Goal: Obtain resource: Download file/media

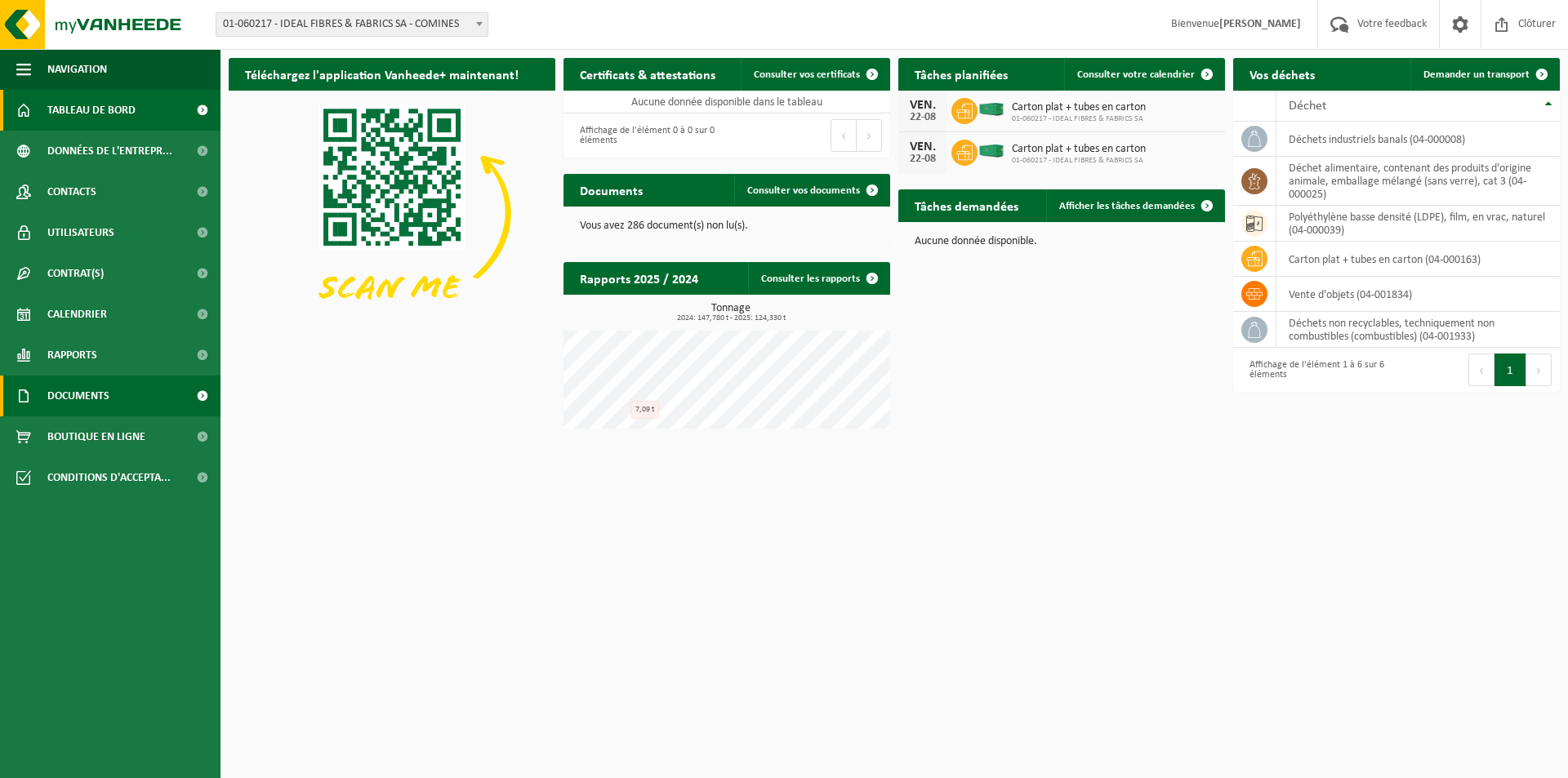
click at [85, 403] on span "Documents" at bounding box center [78, 396] width 63 height 41
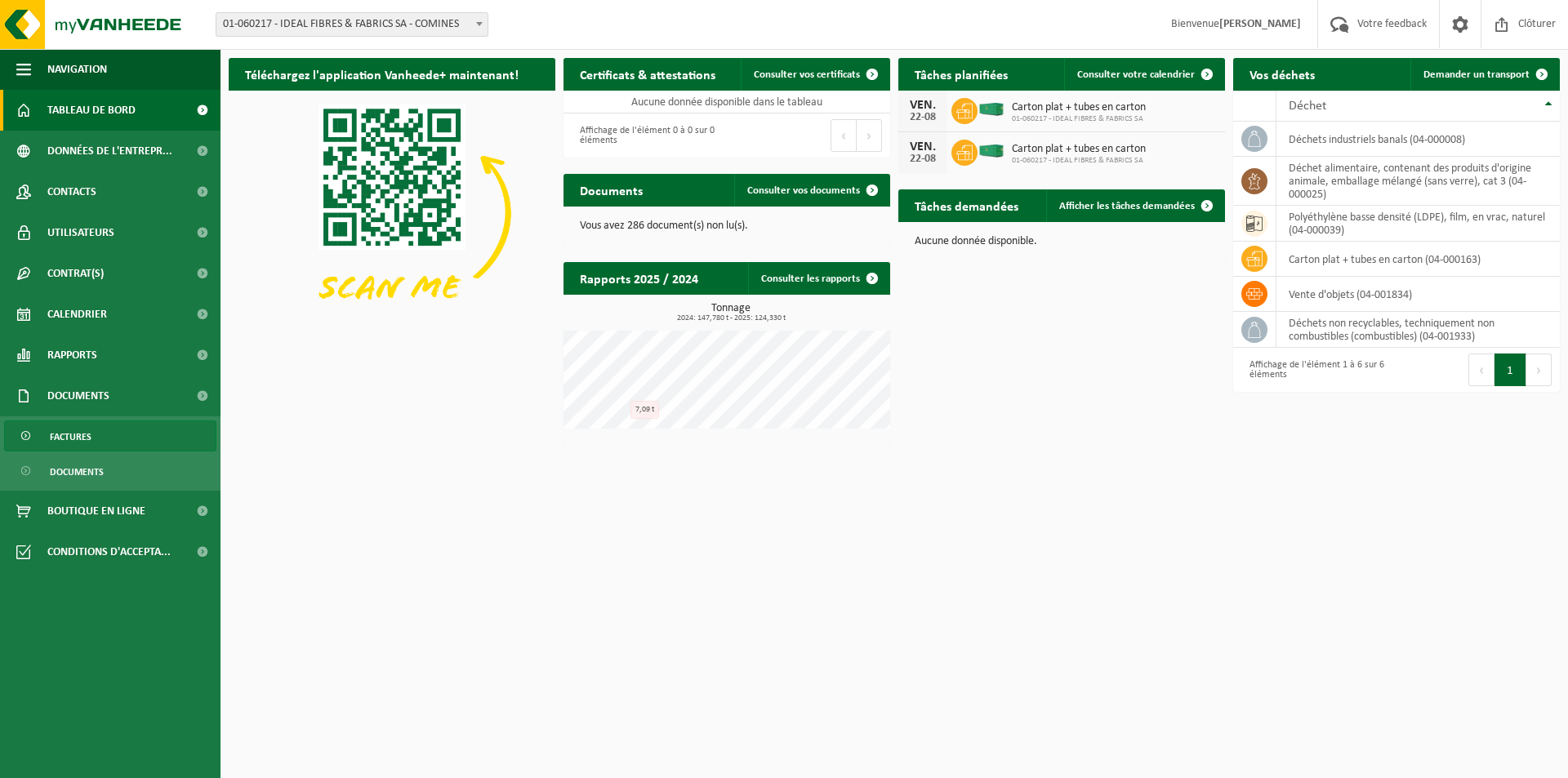
click at [82, 438] on span "Factures" at bounding box center [70, 437] width 42 height 31
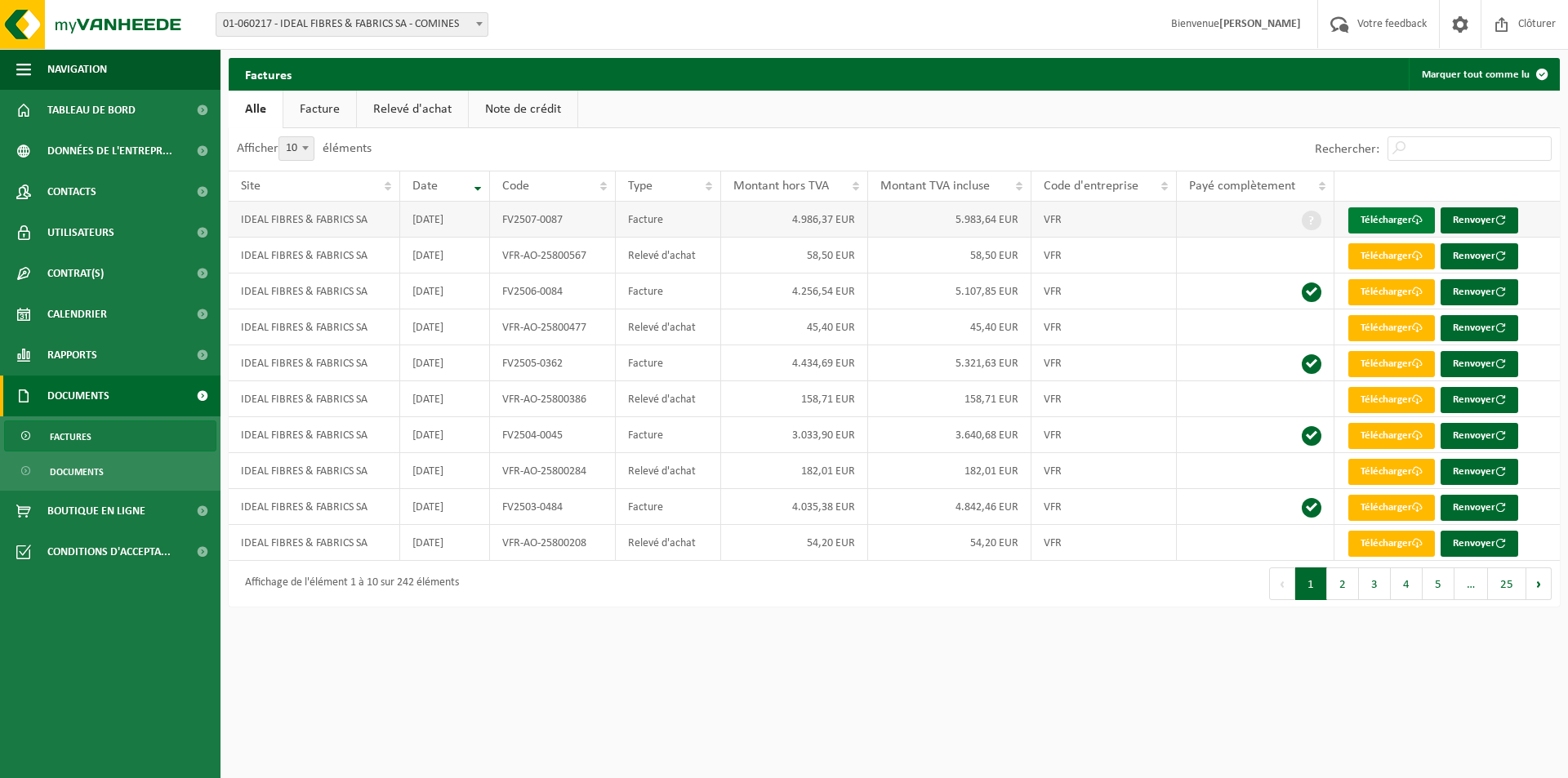
click at [1379, 213] on link "Télécharger" at bounding box center [1392, 220] width 87 height 26
click at [376, 109] on link "Relevé d'achat" at bounding box center [412, 109] width 111 height 37
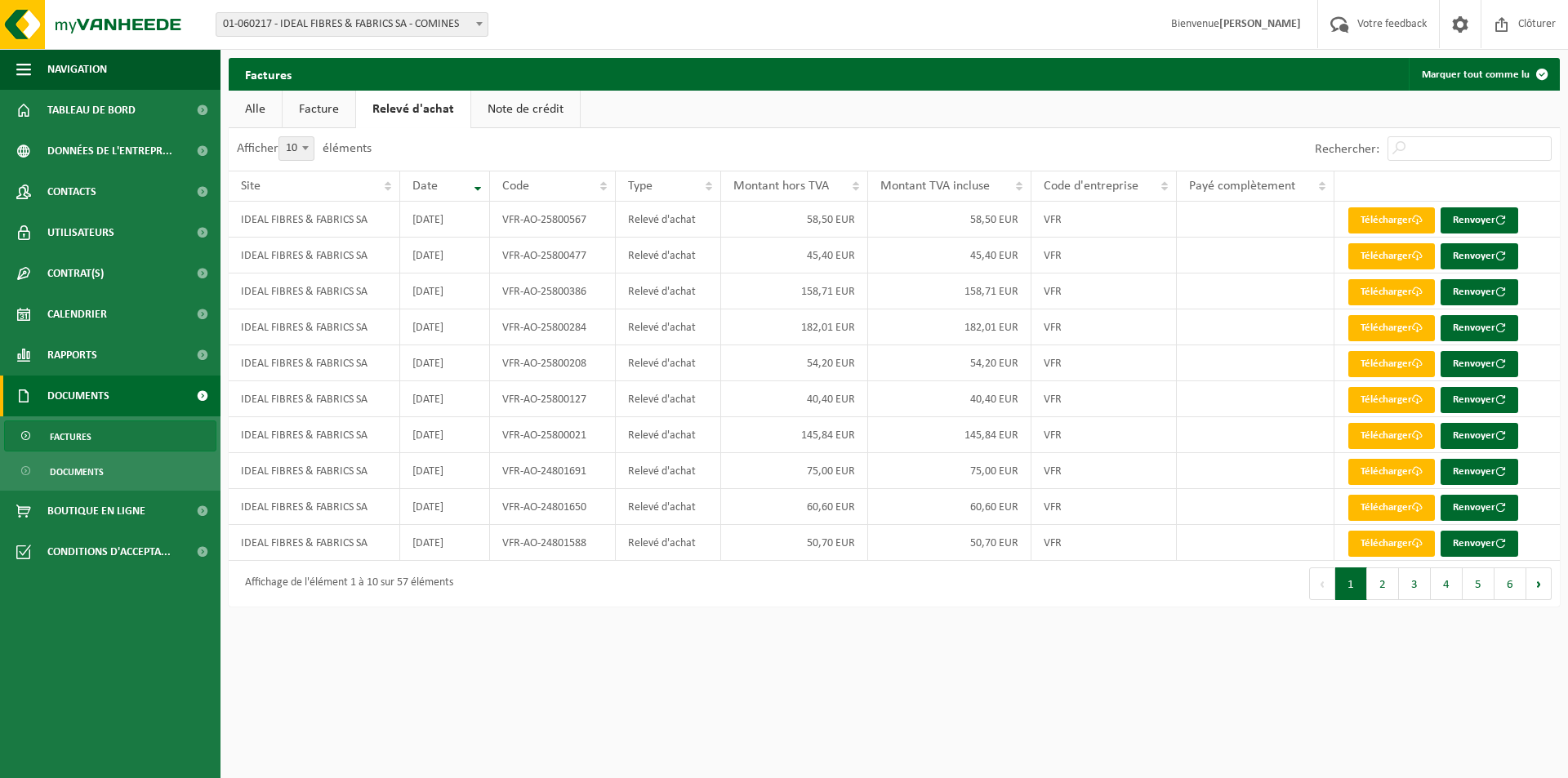
click at [336, 107] on link "Facture" at bounding box center [319, 109] width 73 height 37
